Goal: Task Accomplishment & Management: Manage account settings

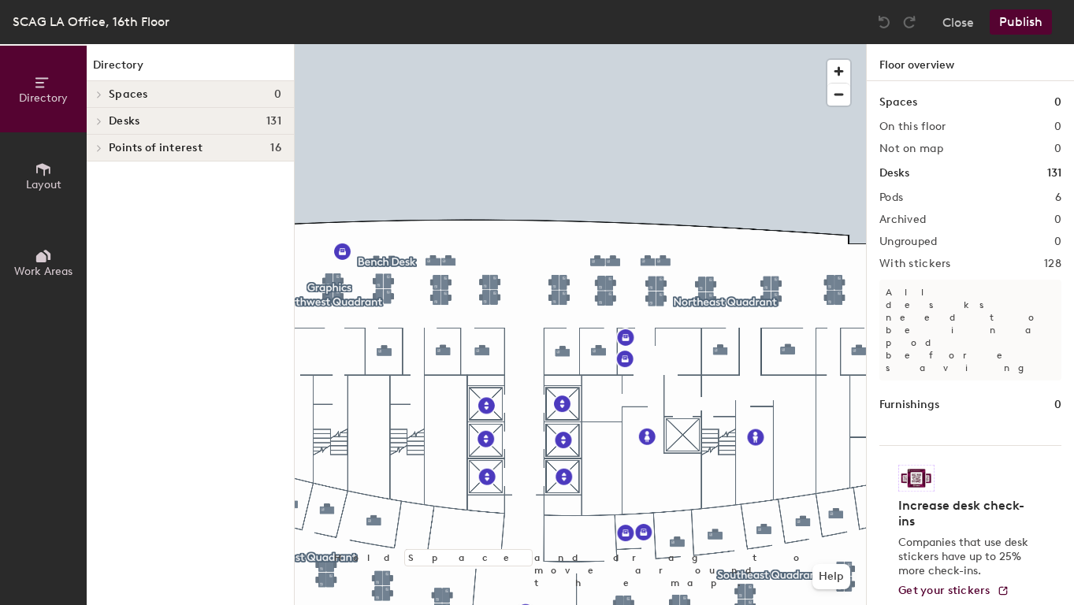
click at [98, 118] on icon at bounding box center [99, 121] width 6 height 8
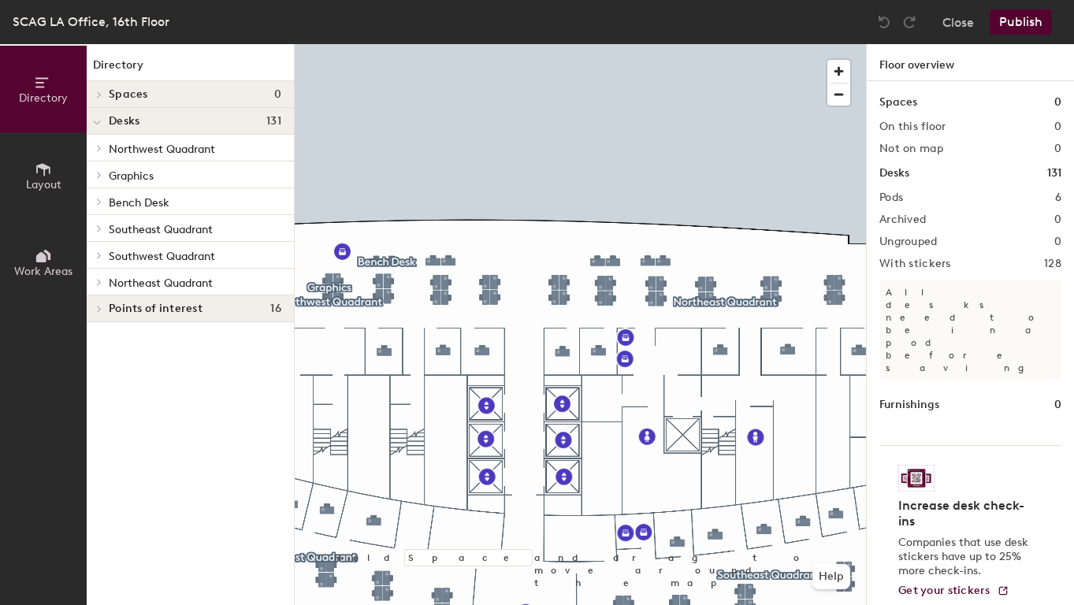
click at [97, 148] on icon at bounding box center [99, 148] width 6 height 8
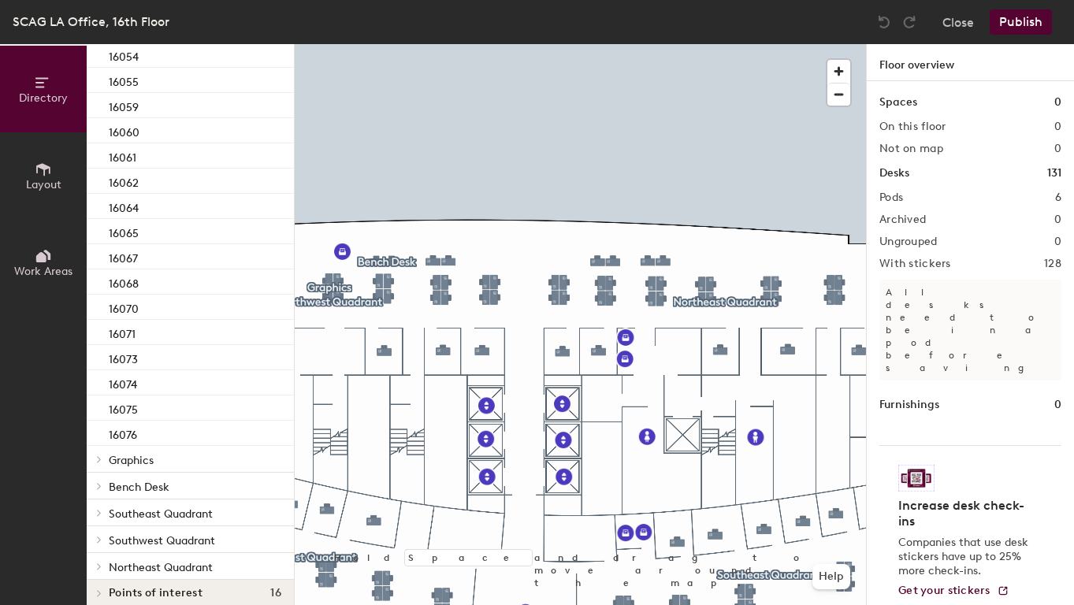
scroll to position [537, 0]
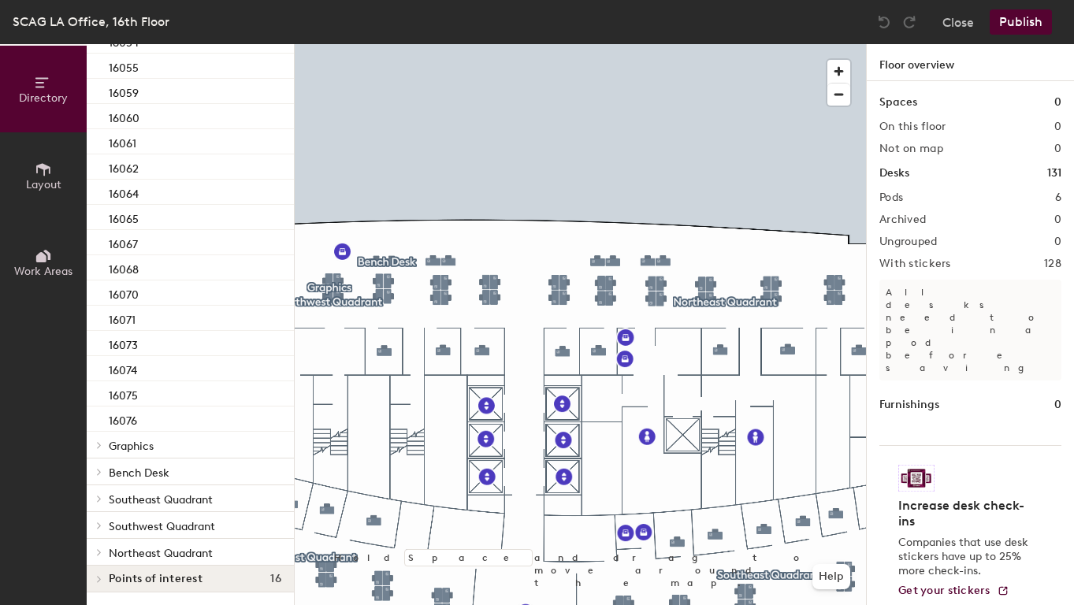
click at [96, 448] on icon at bounding box center [99, 445] width 6 height 8
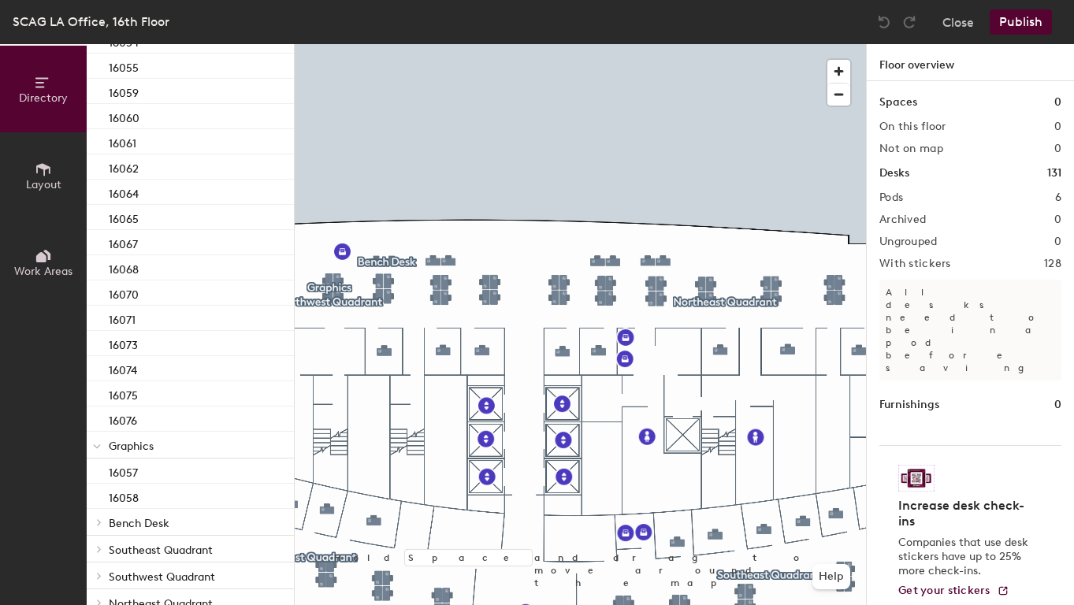
click at [107, 518] on div "Bench Desk" at bounding box center [190, 522] width 207 height 27
click at [97, 523] on icon at bounding box center [99, 522] width 6 height 8
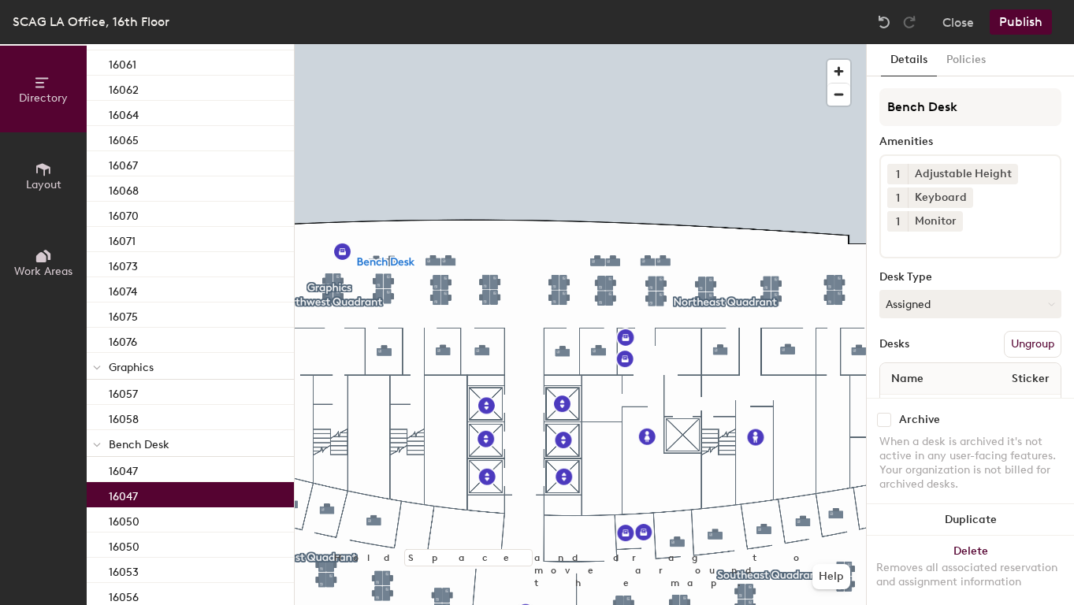
click at [168, 491] on div "16047" at bounding box center [190, 494] width 207 height 25
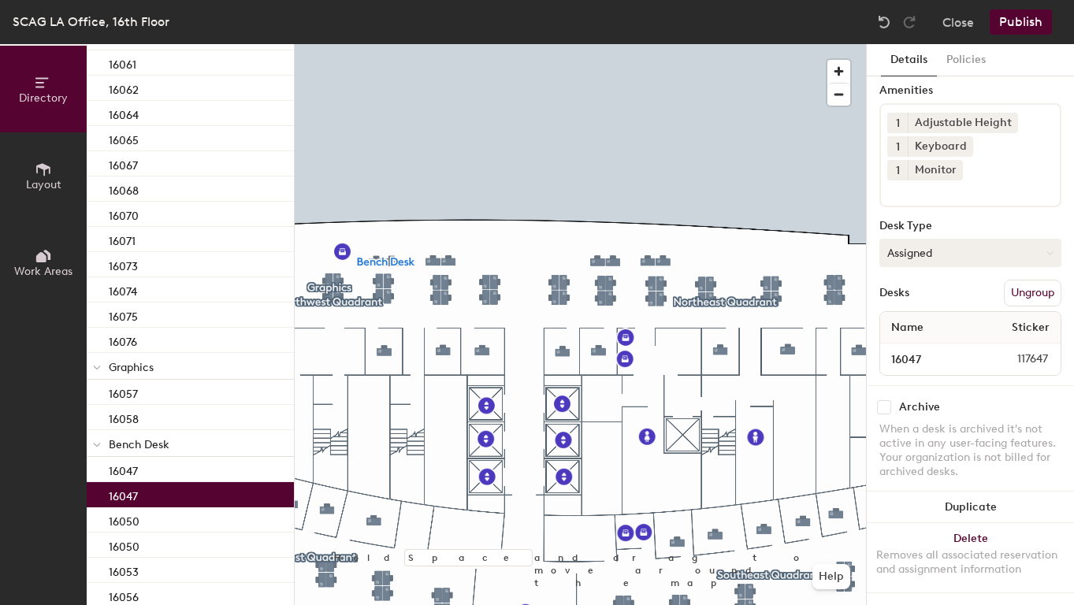
click at [959, 239] on button "Assigned" at bounding box center [970, 253] width 182 height 28
click at [909, 337] on div "Hoteled" at bounding box center [959, 349] width 158 height 24
click at [1009, 280] on button "Ungroup" at bounding box center [1033, 293] width 58 height 27
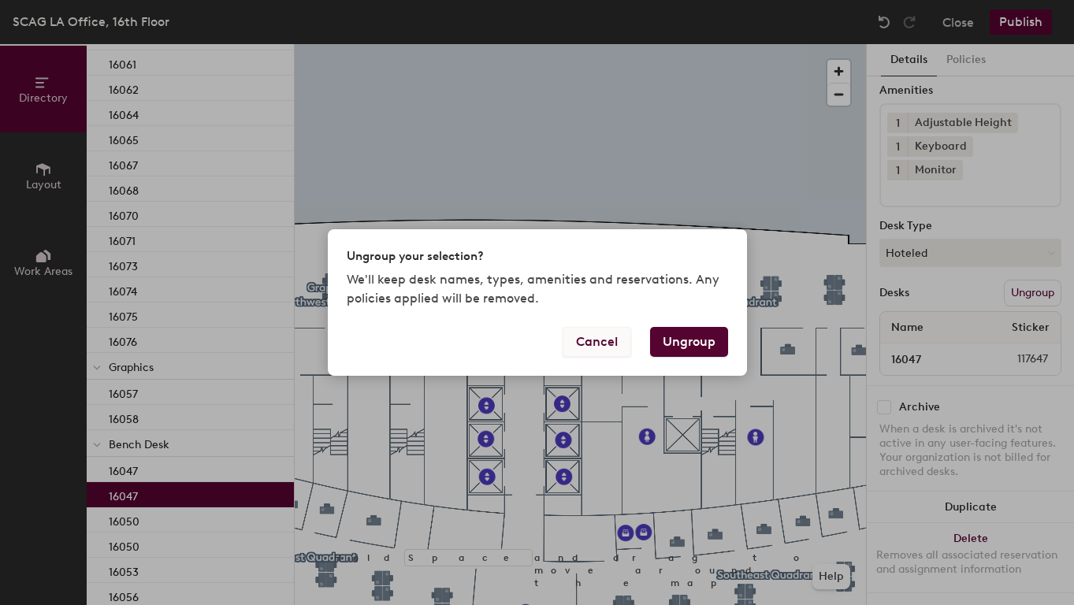
click at [597, 342] on button "Cancel" at bounding box center [597, 342] width 69 height 30
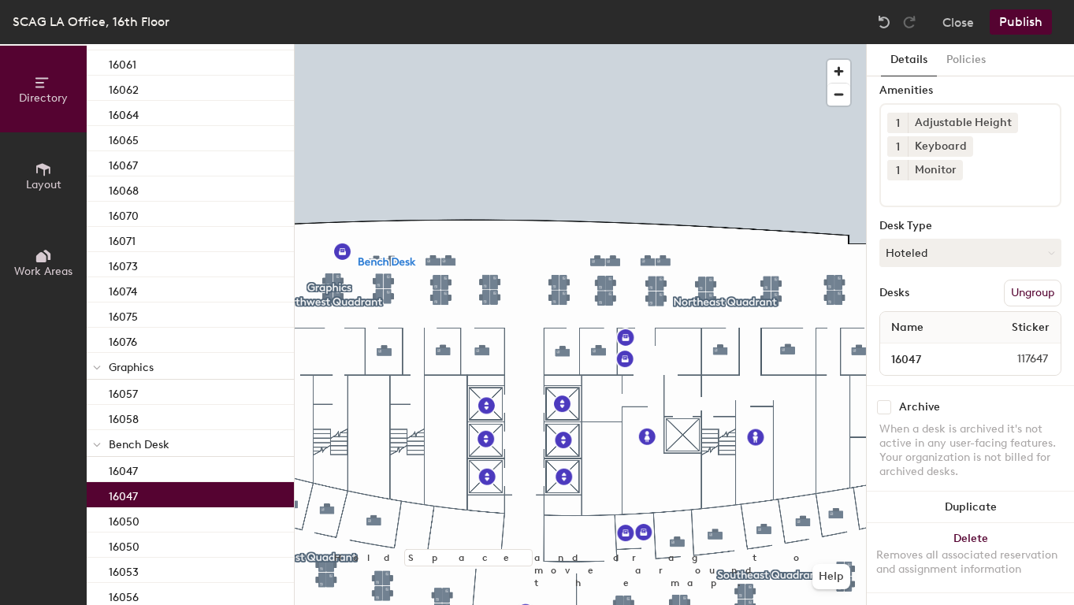
click at [175, 495] on div "16047" at bounding box center [190, 494] width 207 height 25
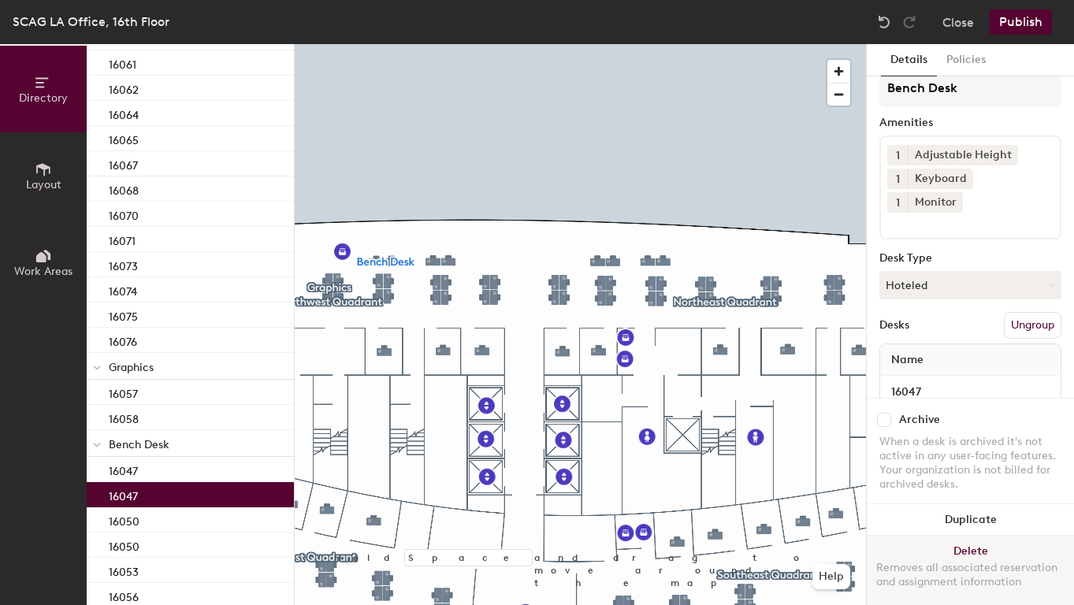
scroll to position [0, 0]
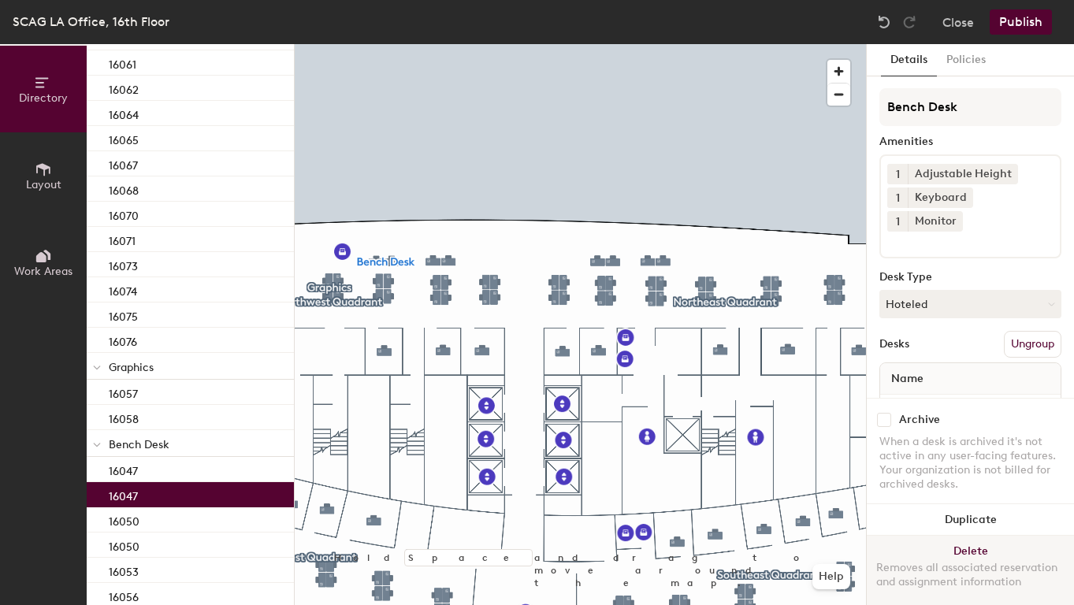
click at [971, 540] on button "Delete Removes all associated reservation and assignment information" at bounding box center [970, 570] width 207 height 69
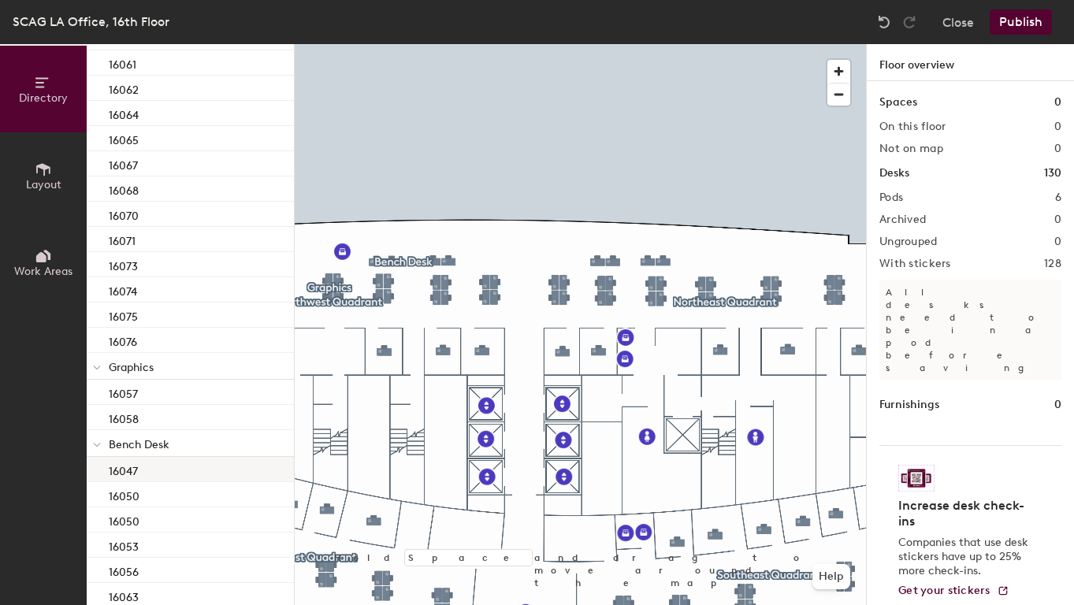
click at [156, 466] on div "16047" at bounding box center [190, 469] width 207 height 25
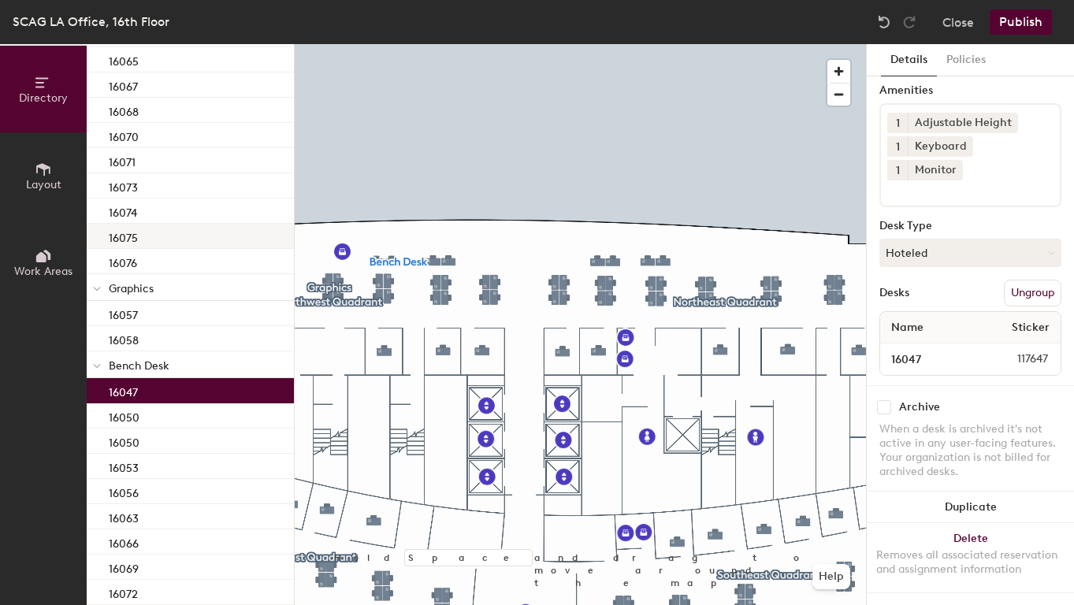
scroll to position [773, 0]
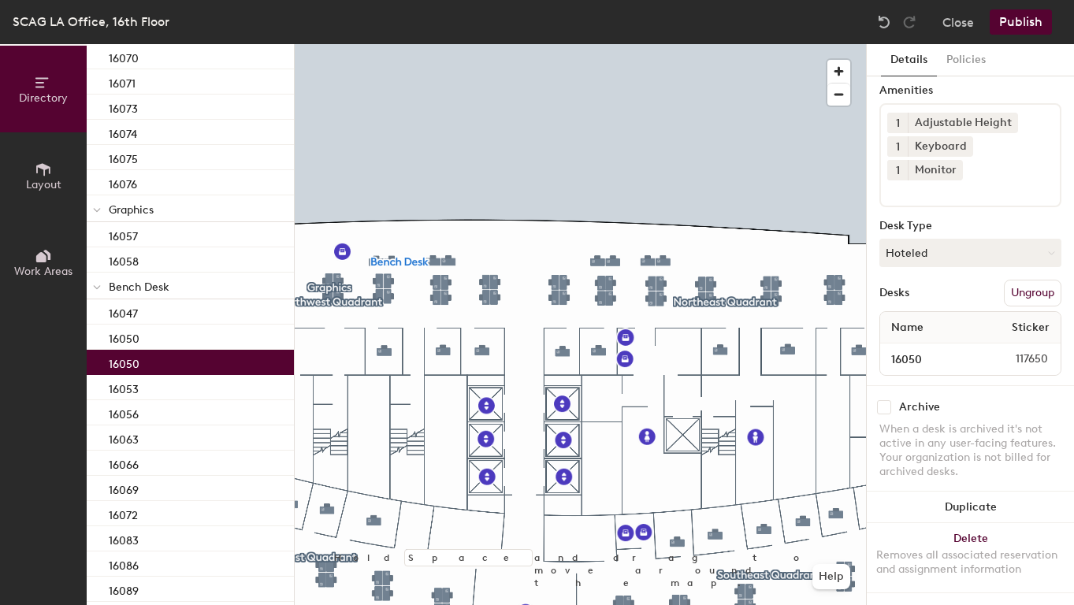
click at [155, 357] on div "16050" at bounding box center [190, 362] width 207 height 25
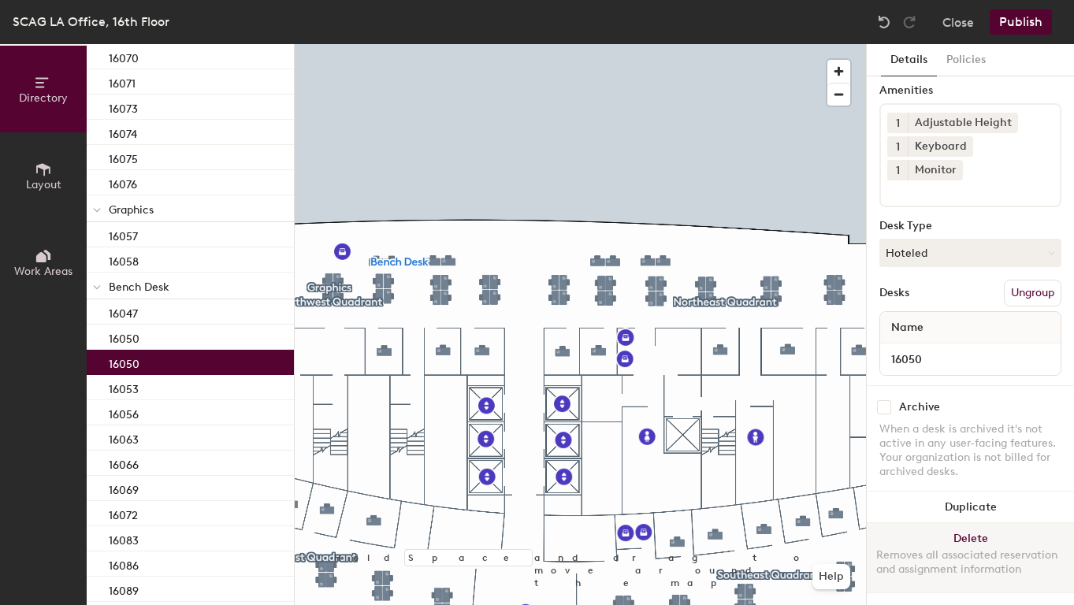
click at [963, 529] on button "Delete Removes all associated reservation and assignment information" at bounding box center [970, 557] width 207 height 69
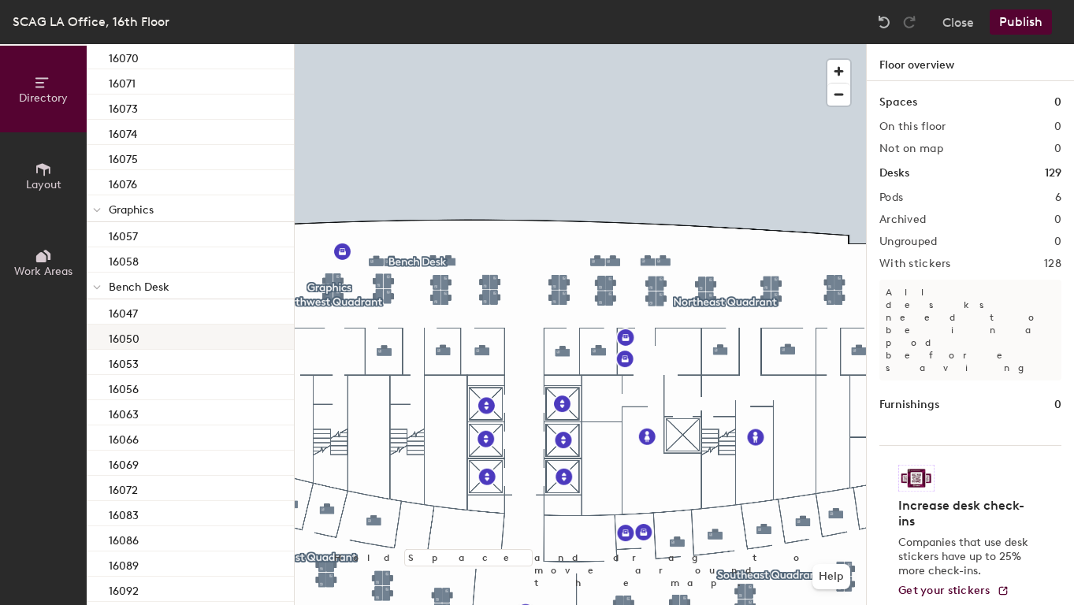
click at [125, 336] on p "16050" at bounding box center [124, 337] width 31 height 18
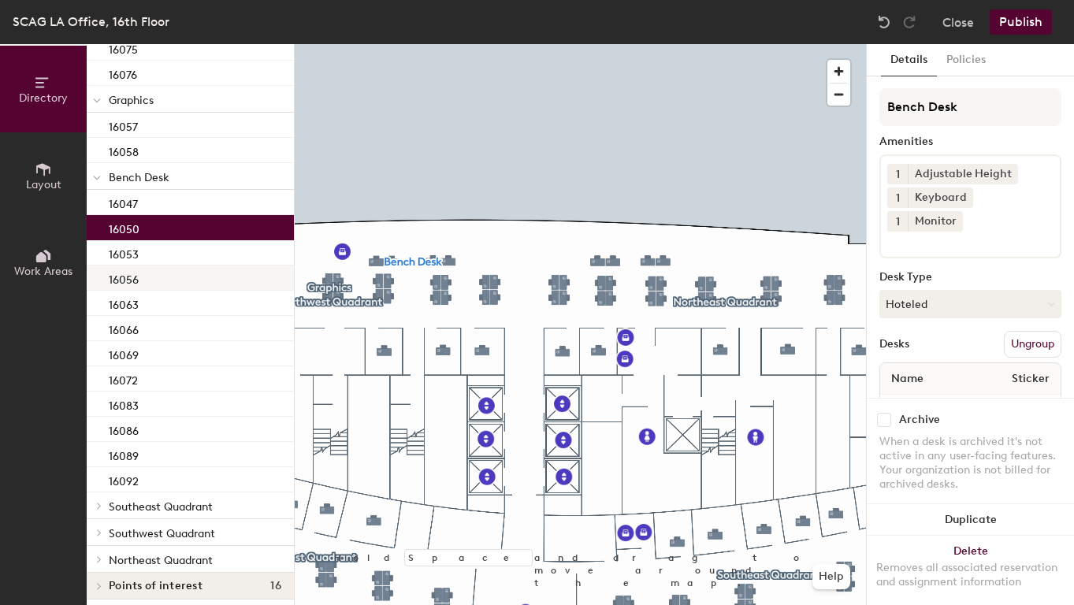
scroll to position [890, 0]
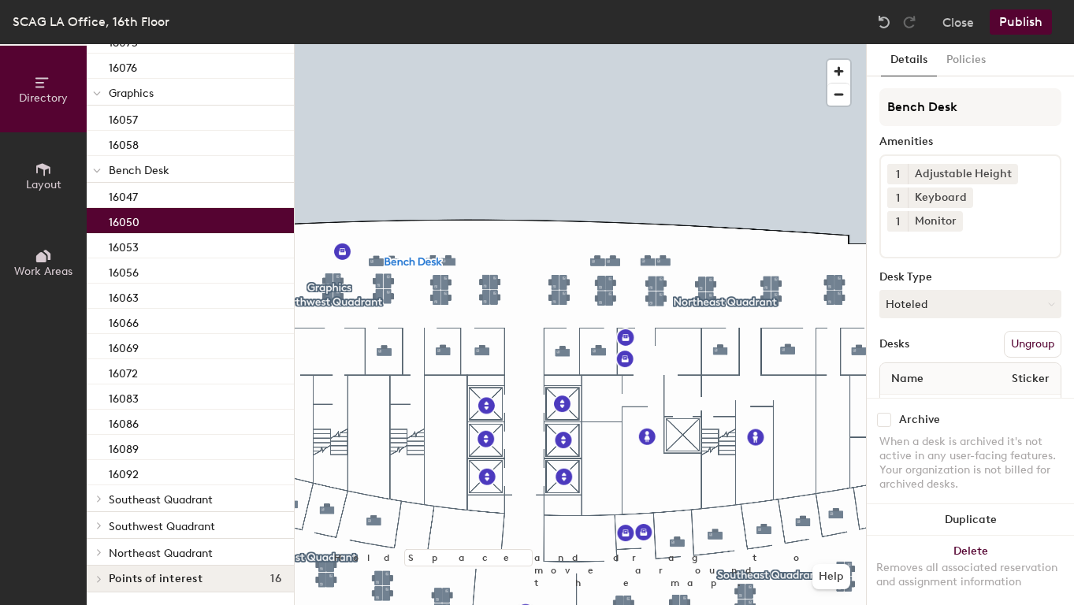
click at [136, 493] on span "Southeast Quadrant" at bounding box center [161, 499] width 104 height 13
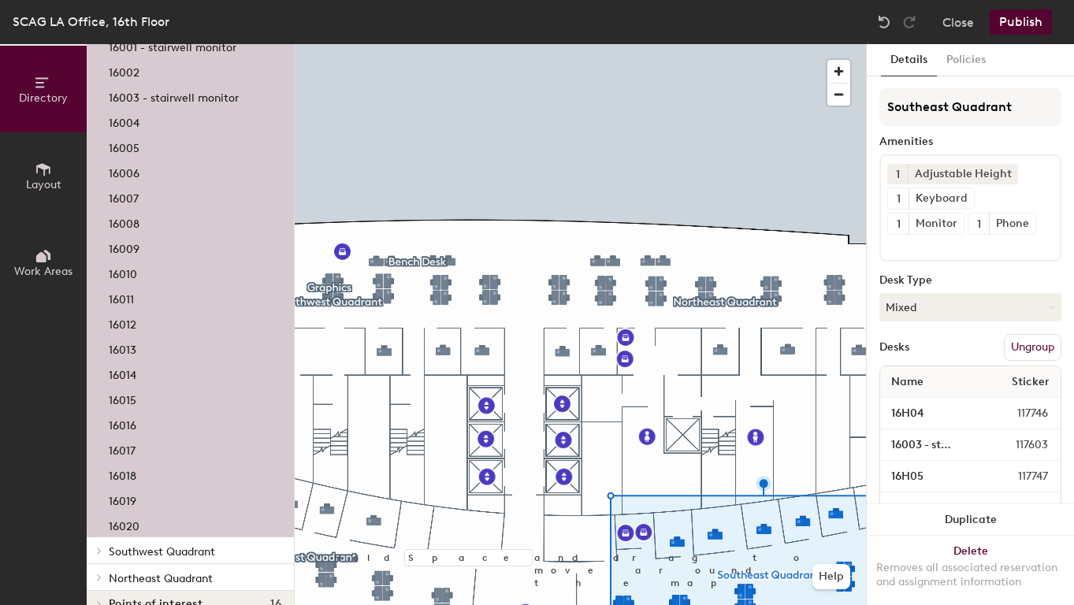
scroll to position [1545, 0]
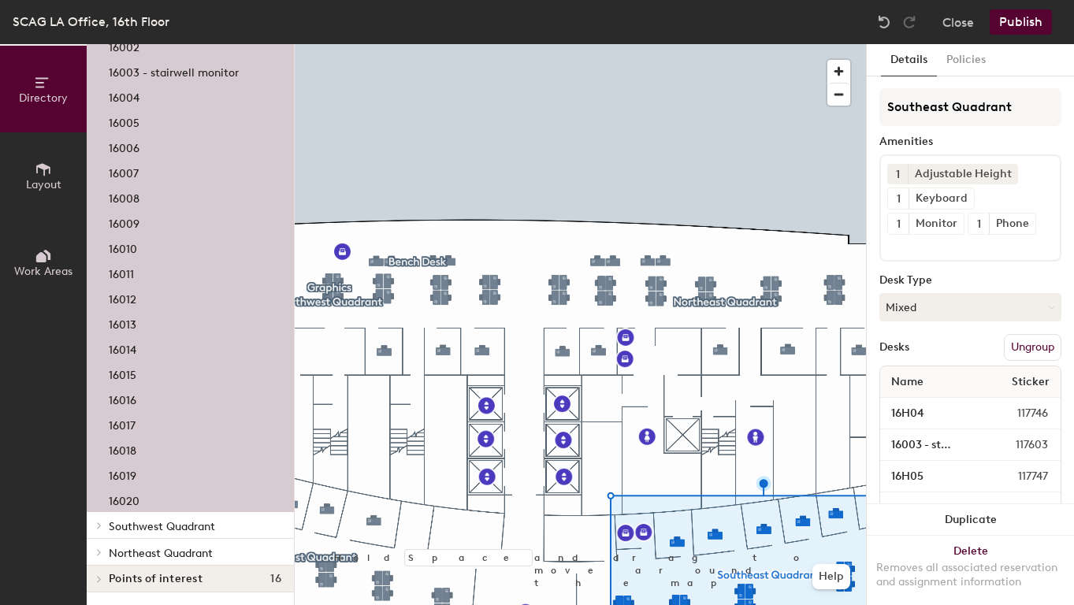
click at [147, 519] on p "Southwest Quadrant" at bounding box center [195, 525] width 173 height 20
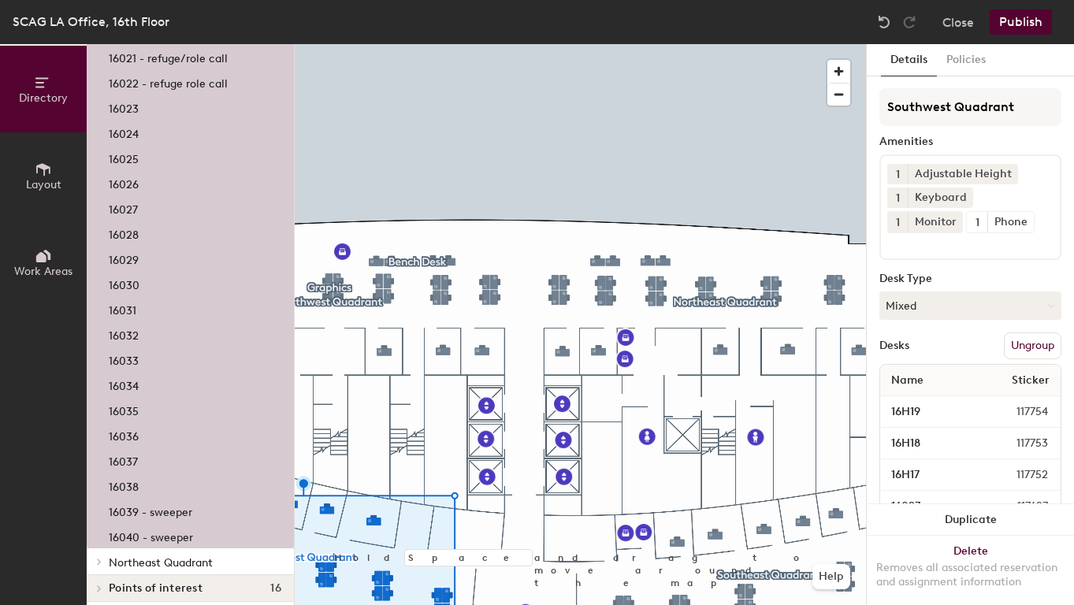
scroll to position [2125, 0]
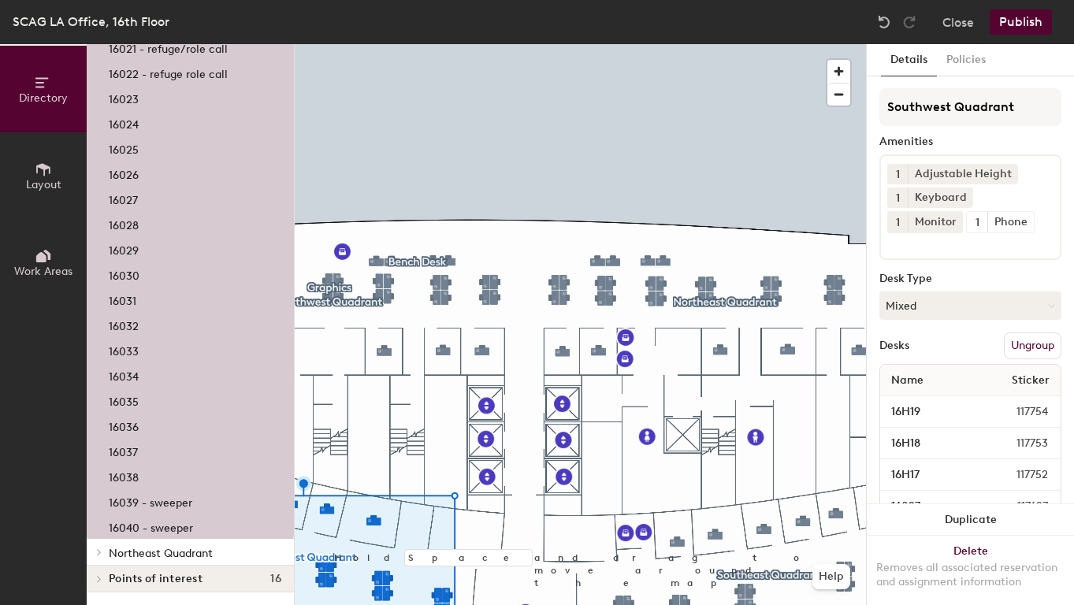
click at [199, 556] on span "Northeast Quadrant" at bounding box center [161, 553] width 104 height 13
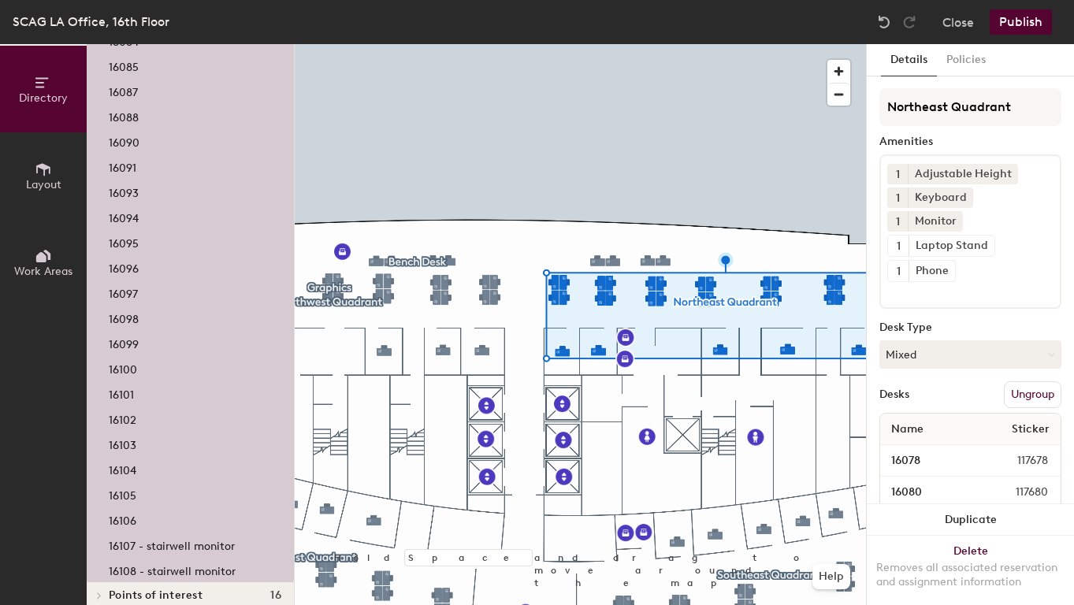
scroll to position [2983, 0]
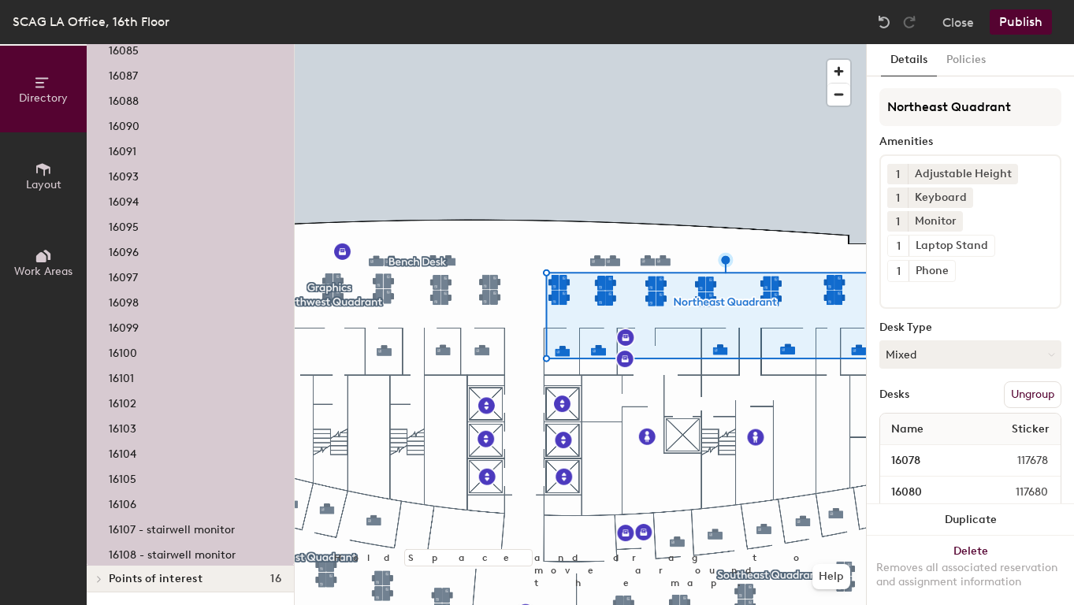
click at [168, 571] on div "Points of interest 16" at bounding box center [190, 579] width 207 height 27
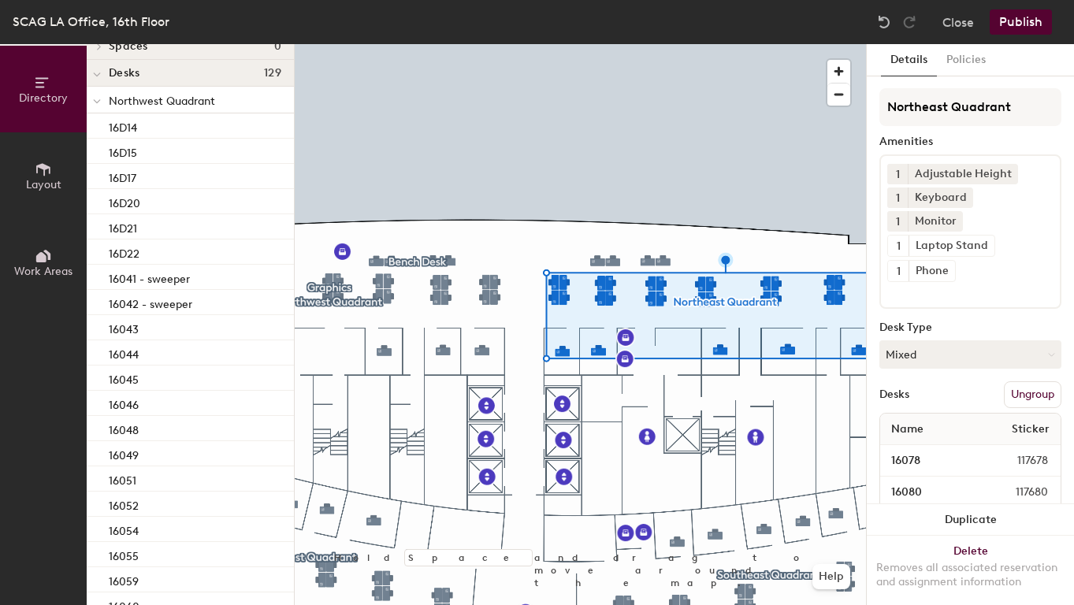
scroll to position [0, 0]
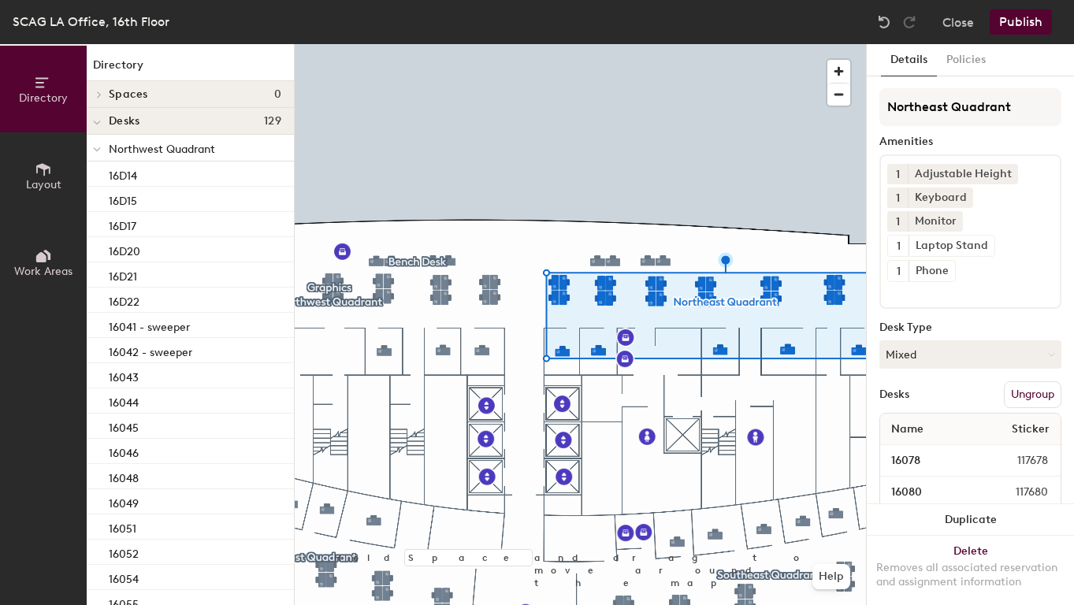
click at [1039, 17] on button "Publish" at bounding box center [1021, 21] width 62 height 25
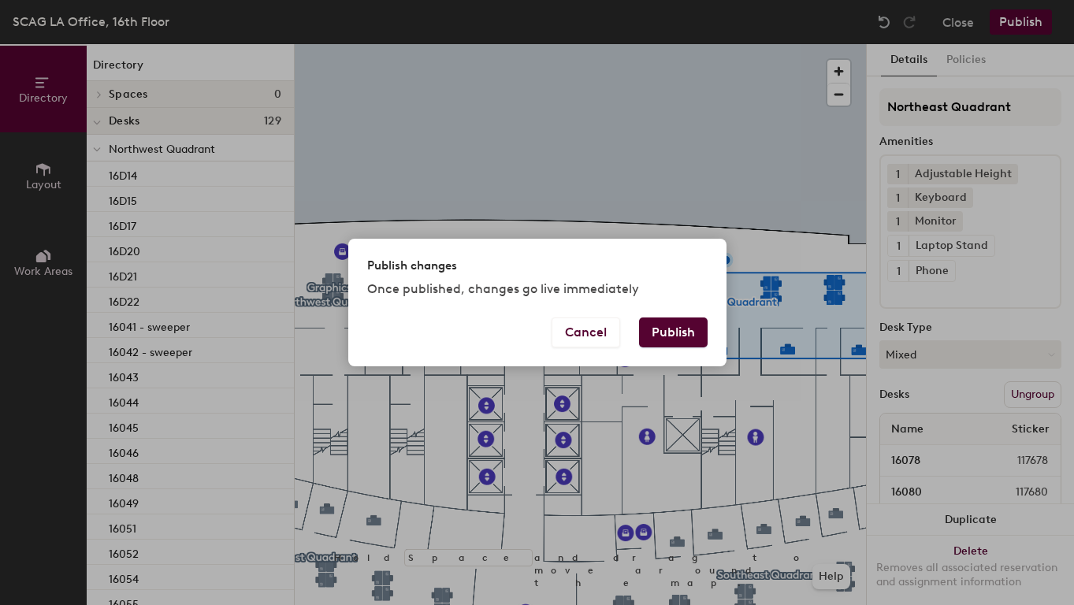
click at [680, 331] on button "Publish" at bounding box center [673, 333] width 69 height 30
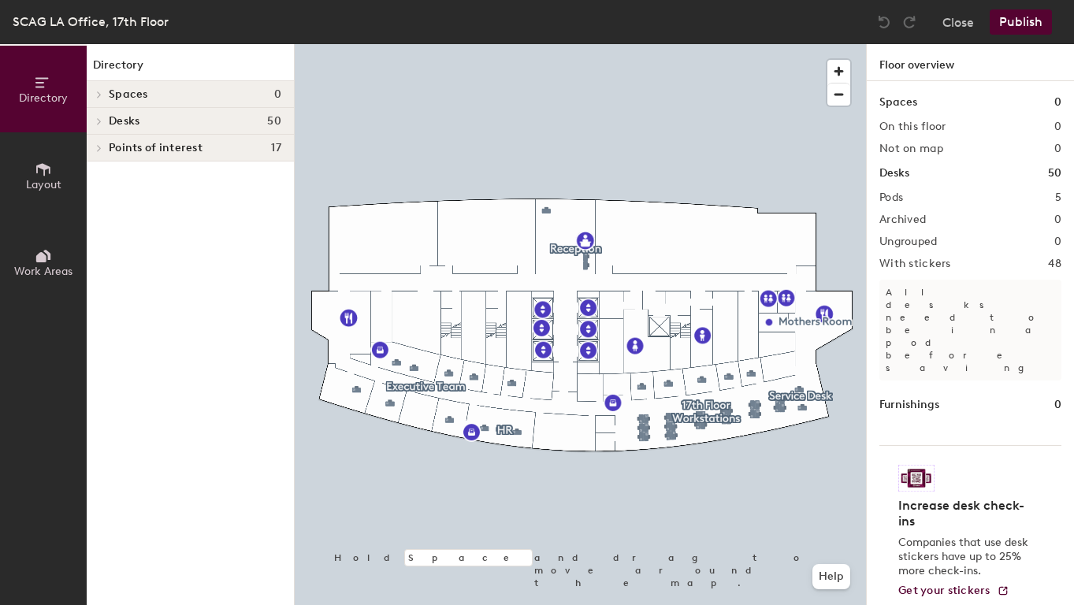
click at [103, 118] on span at bounding box center [97, 121] width 13 height 8
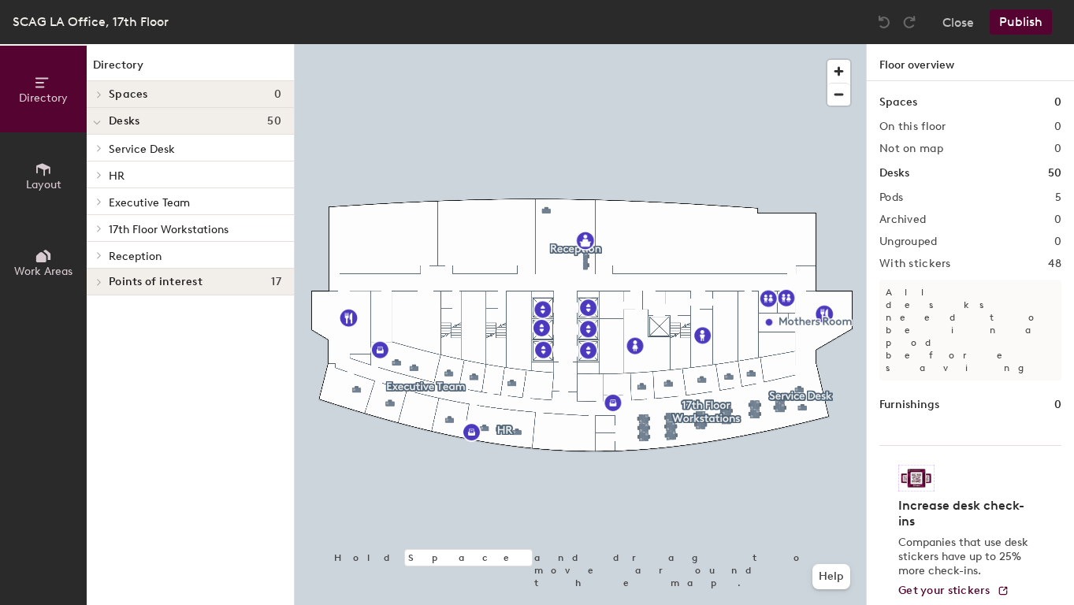
click at [110, 147] on span "Service Desk" at bounding box center [142, 149] width 66 height 13
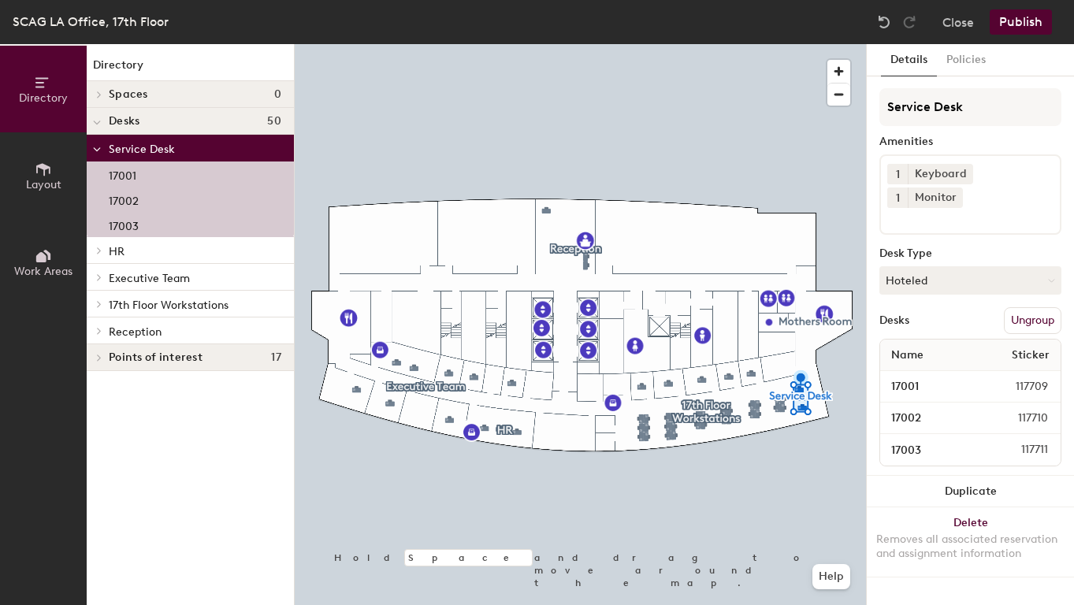
click at [151, 255] on p "HR" at bounding box center [195, 250] width 173 height 20
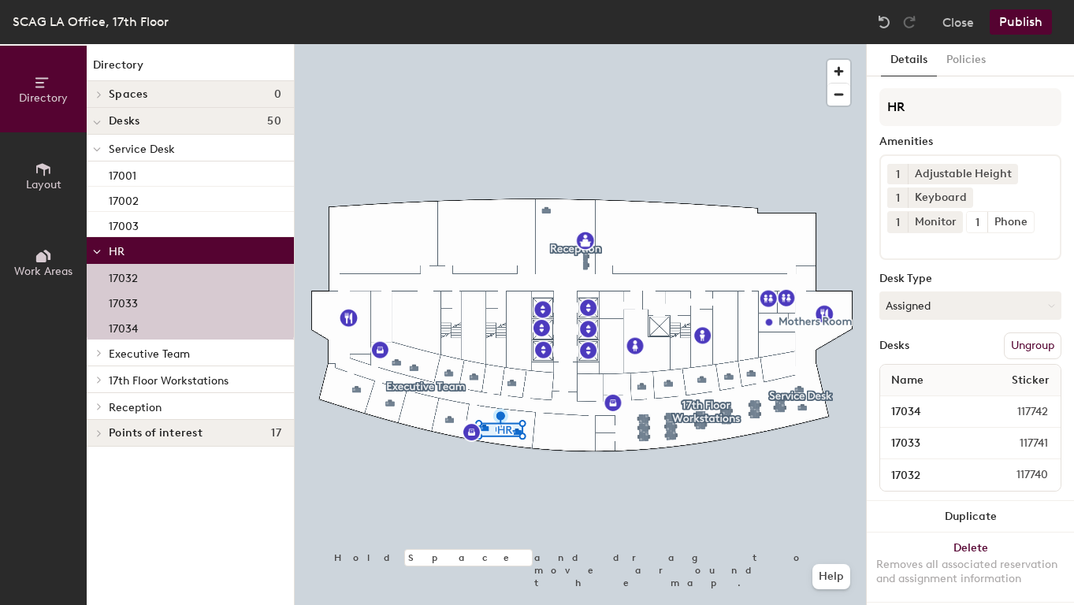
click at [154, 351] on span "Executive Team" at bounding box center [149, 353] width 81 height 13
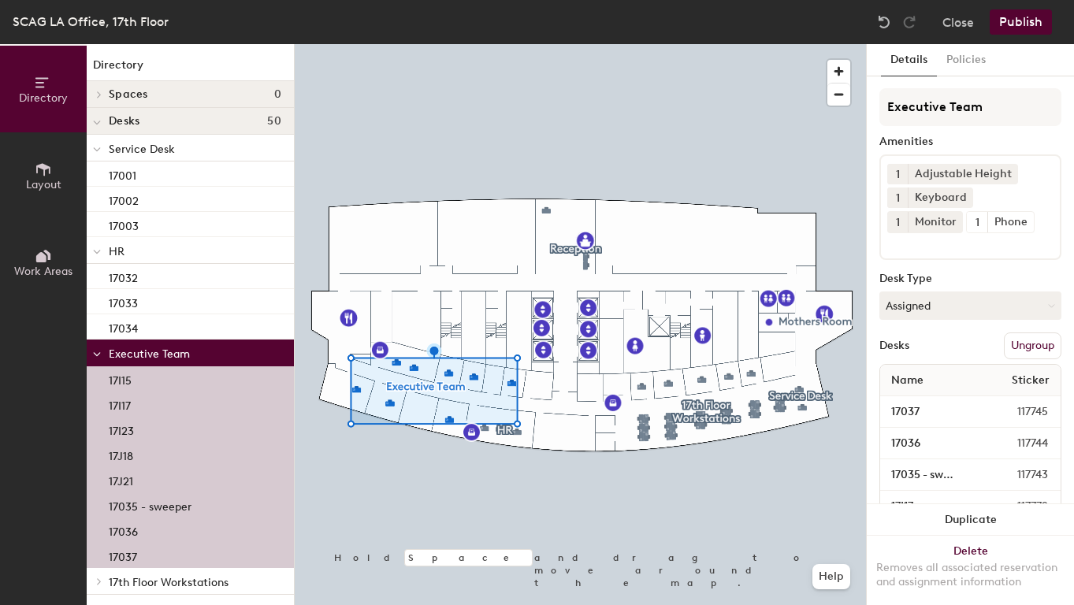
scroll to position [56, 0]
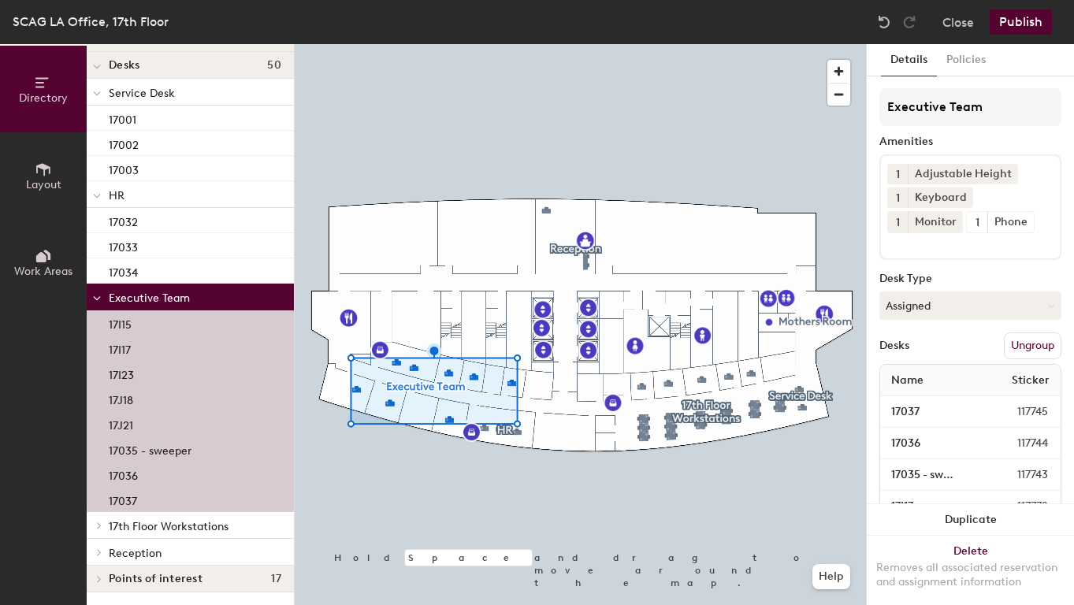
click at [142, 529] on span "17th Floor Workstations" at bounding box center [169, 526] width 120 height 13
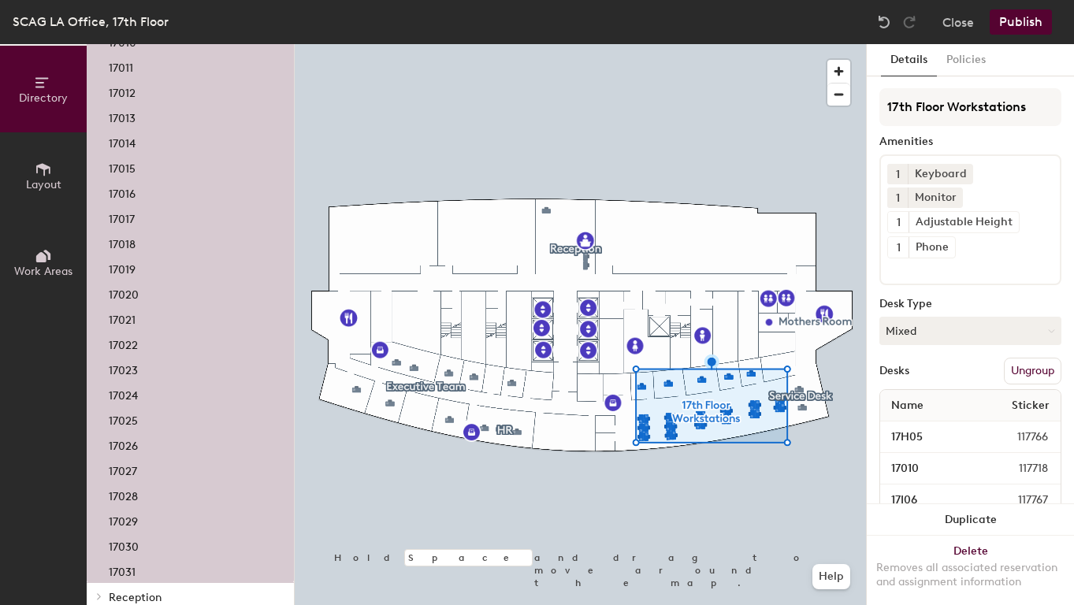
scroll to position [888, 0]
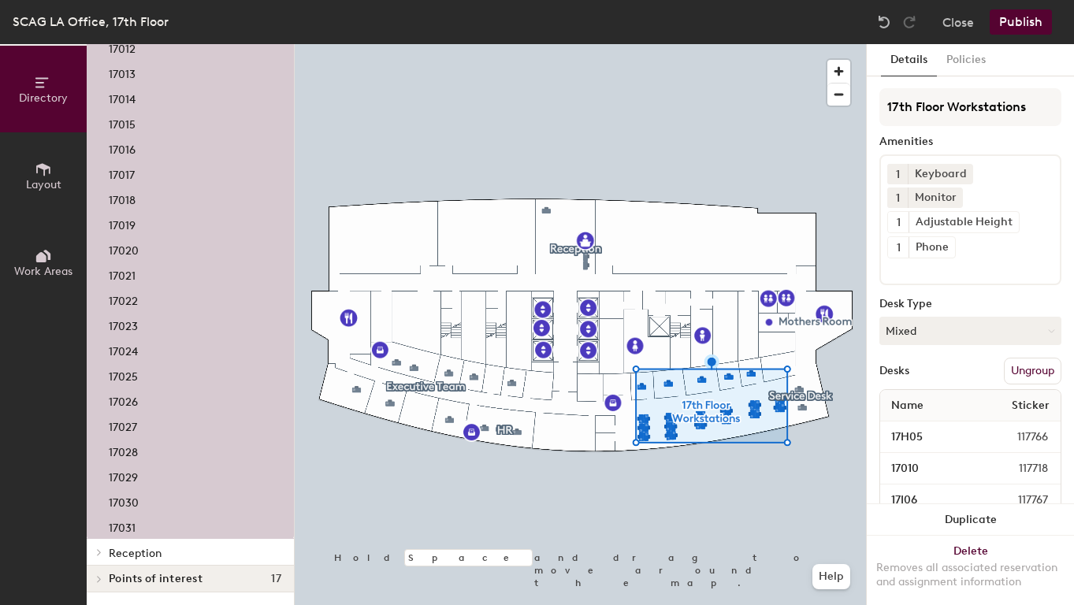
click at [158, 552] on span "Reception" at bounding box center [135, 553] width 53 height 13
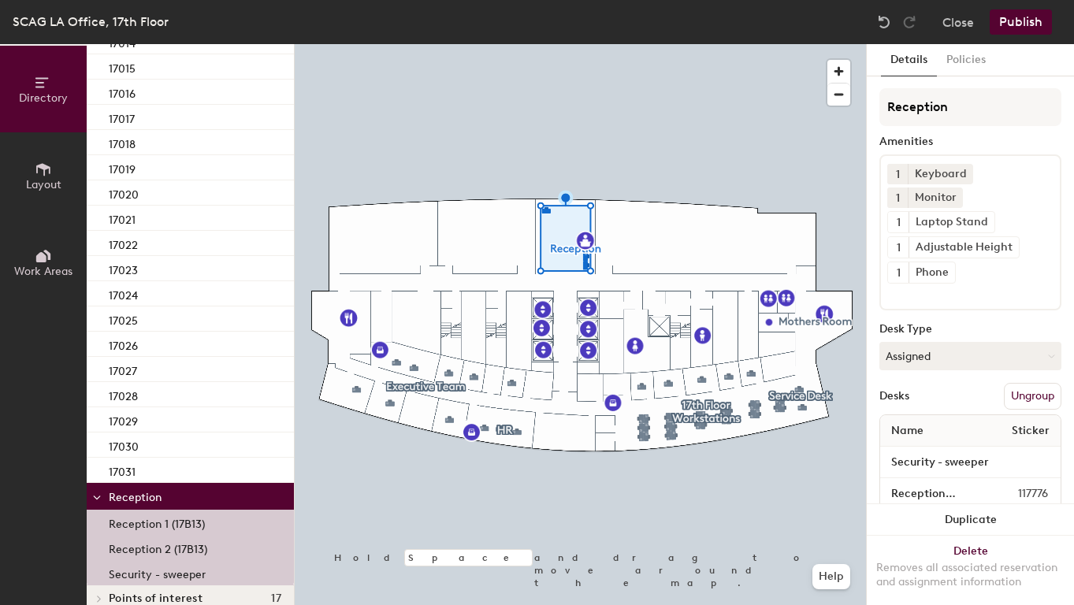
scroll to position [964, 0]
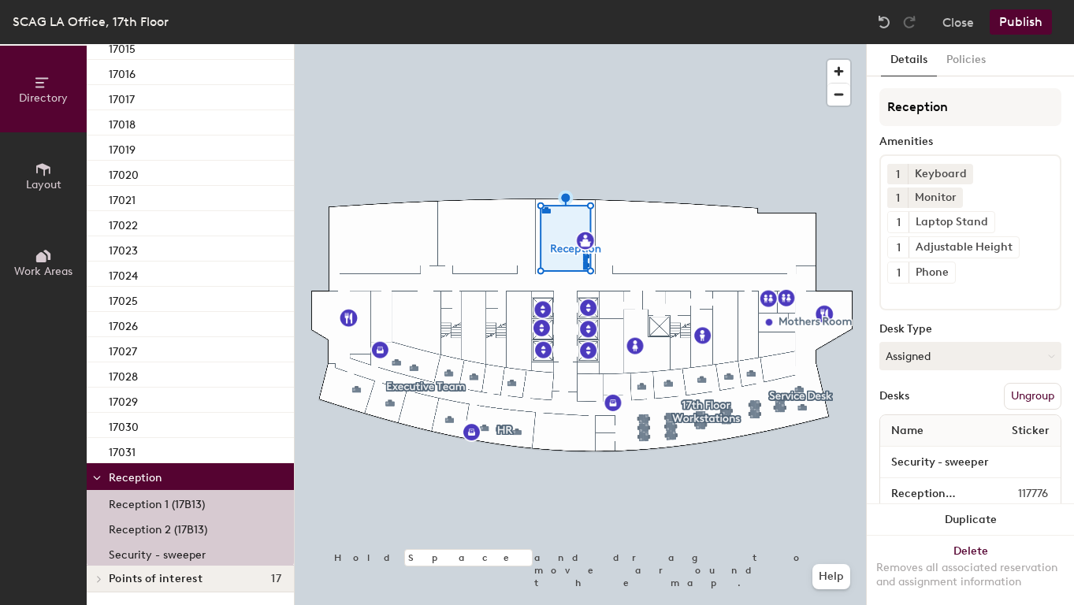
click at [155, 578] on span "Points of interest" at bounding box center [156, 579] width 94 height 13
click at [1034, 15] on button "Publish" at bounding box center [1021, 21] width 62 height 25
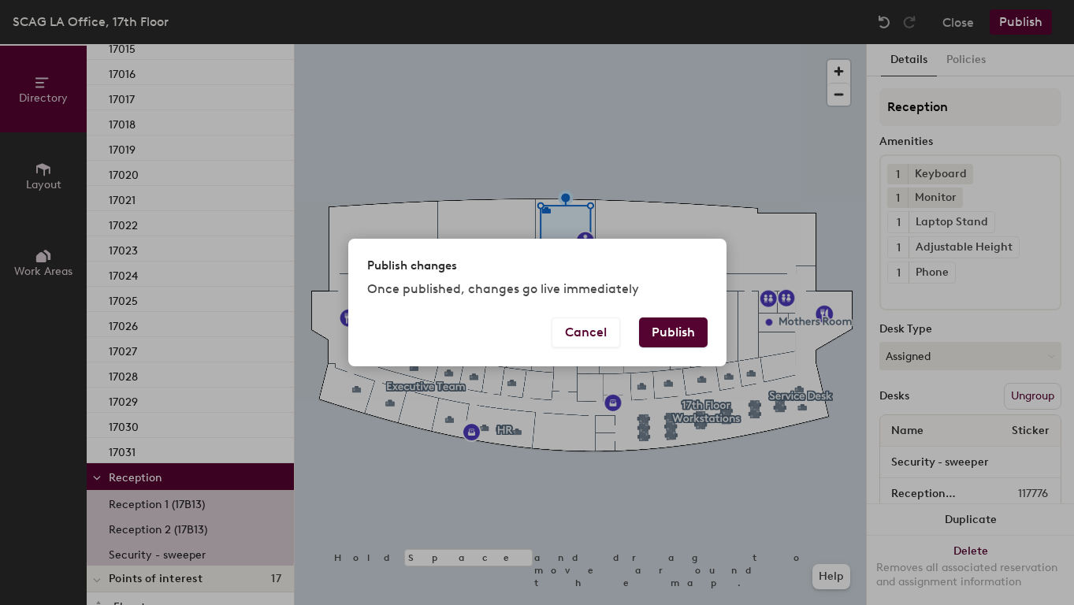
click at [651, 331] on button "Publish" at bounding box center [673, 333] width 69 height 30
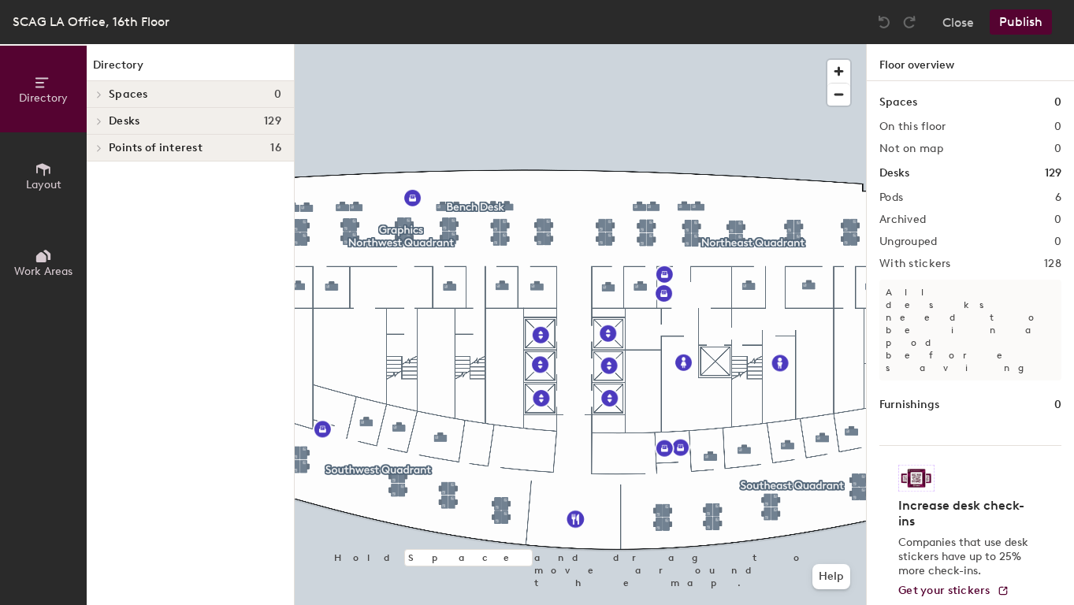
click at [113, 117] on span "Desks" at bounding box center [124, 121] width 31 height 13
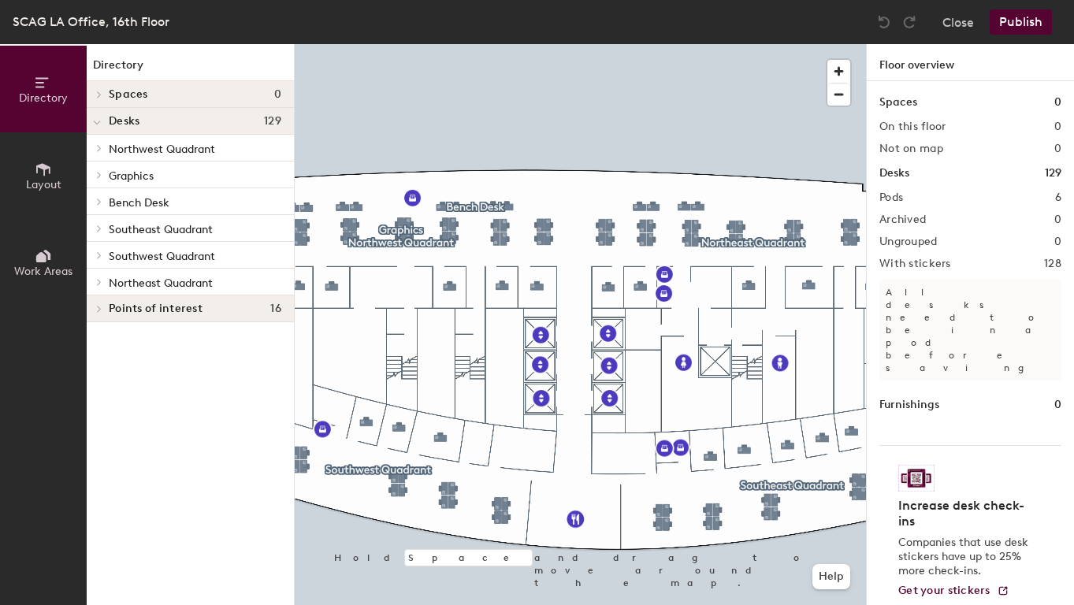
click at [128, 139] on p "Northwest Quadrant" at bounding box center [195, 148] width 173 height 20
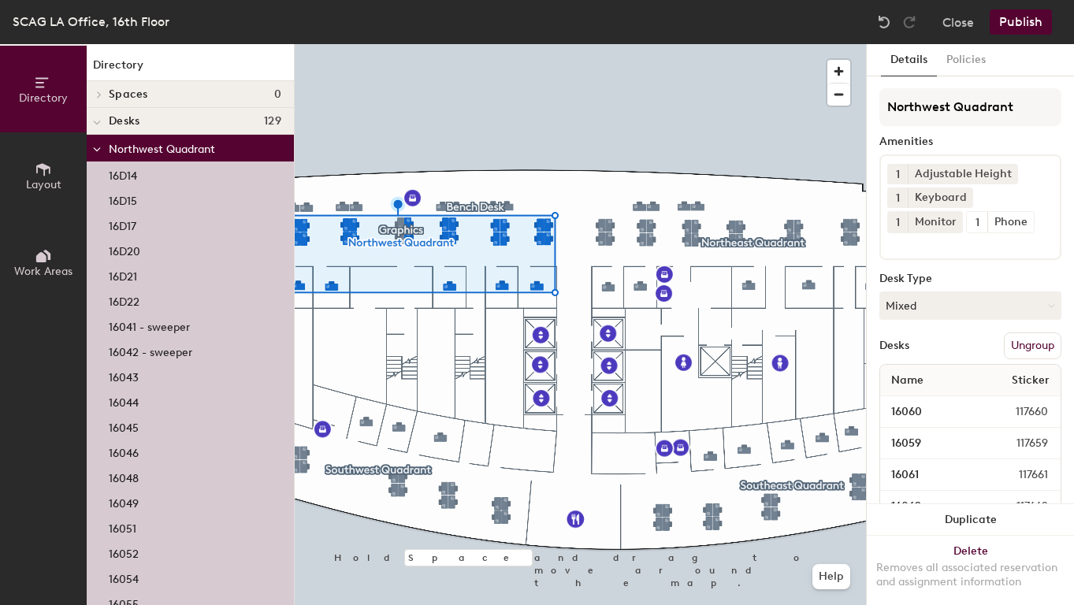
click at [51, 188] on span "Layout" at bounding box center [43, 184] width 35 height 13
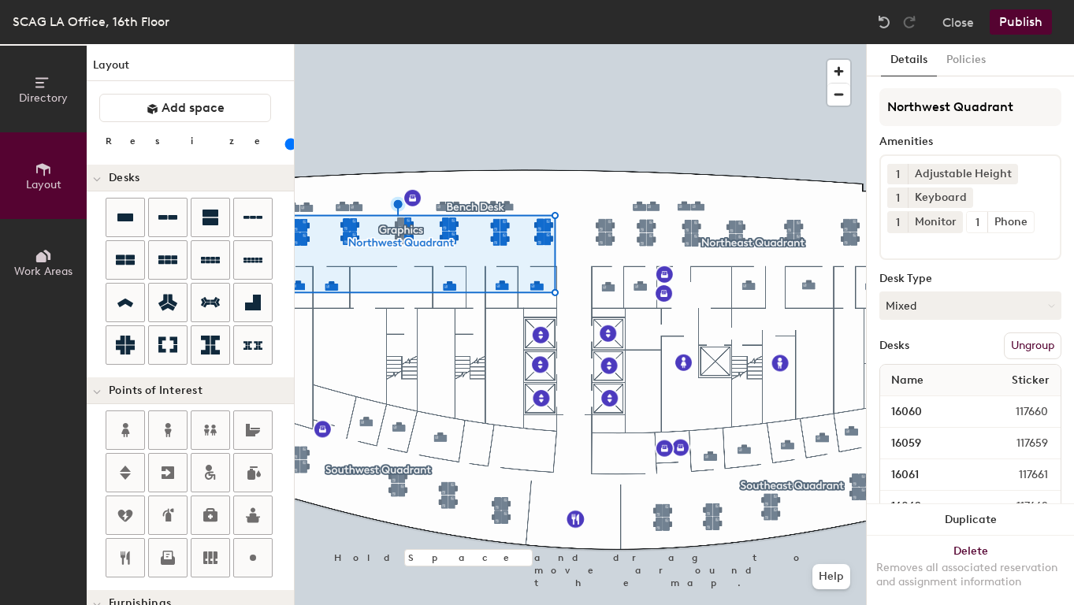
click at [46, 262] on icon at bounding box center [43, 255] width 17 height 17
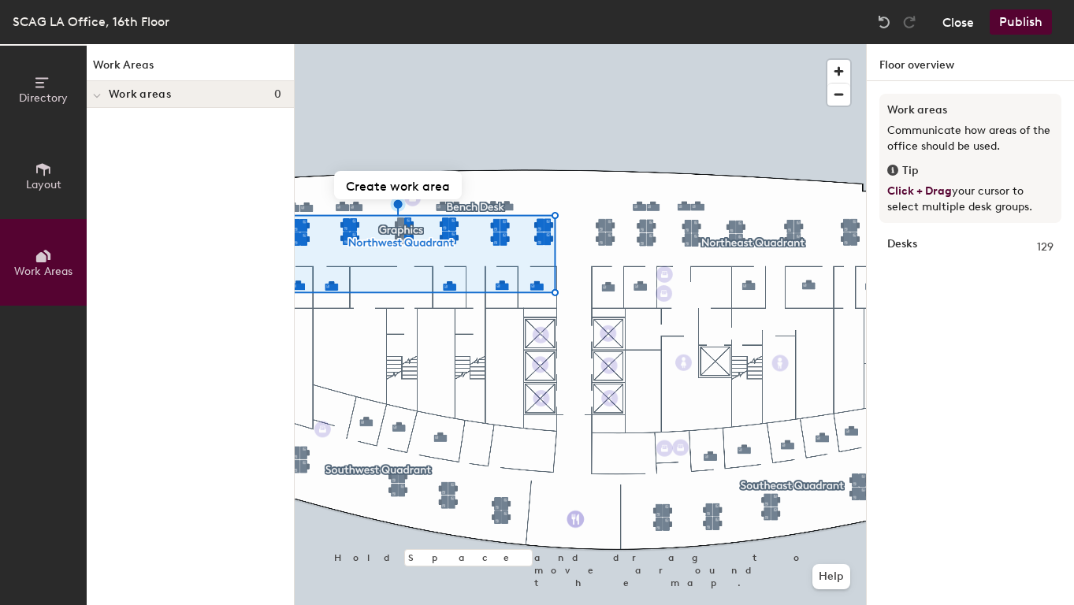
click at [943, 12] on button "Close" at bounding box center [958, 21] width 32 height 25
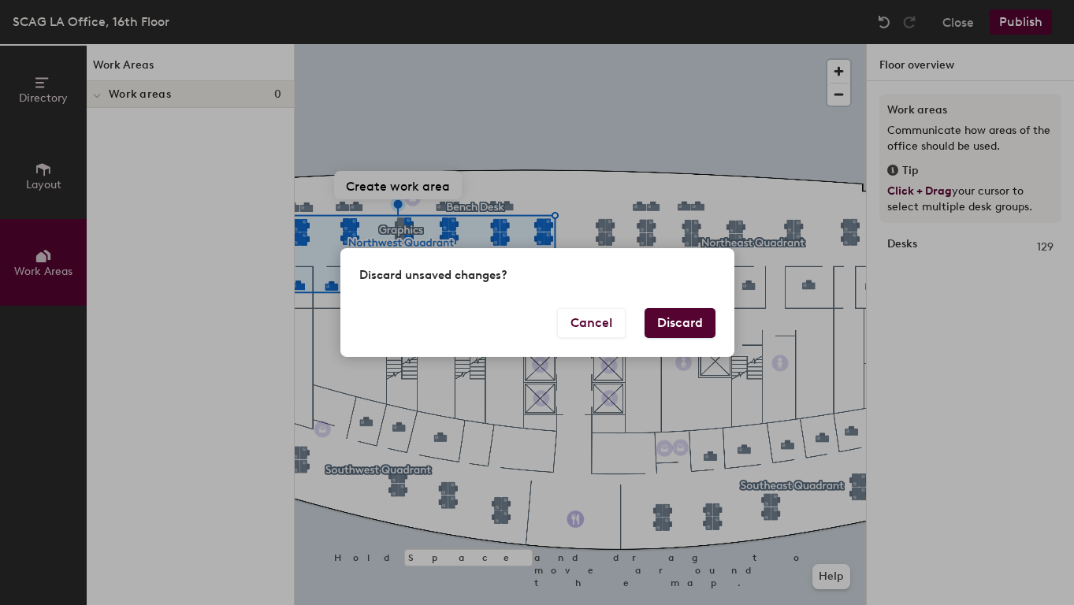
click at [678, 313] on button "Discard" at bounding box center [680, 323] width 71 height 30
